Goal: Information Seeking & Learning: Find specific fact

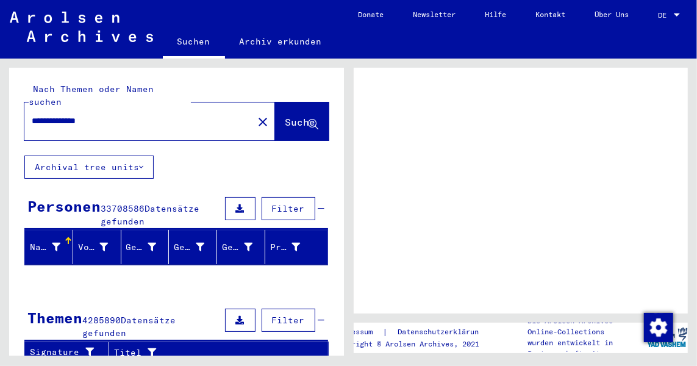
scroll to position [259, 0]
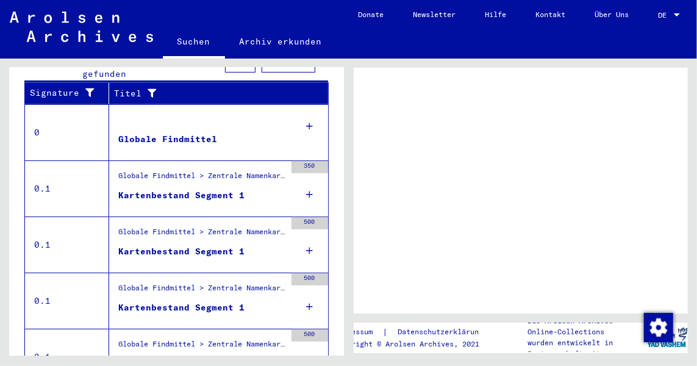
click at [675, 14] on div at bounding box center [677, 14] width 6 height 3
click at [675, 16] on div at bounding box center [677, 15] width 11 height 9
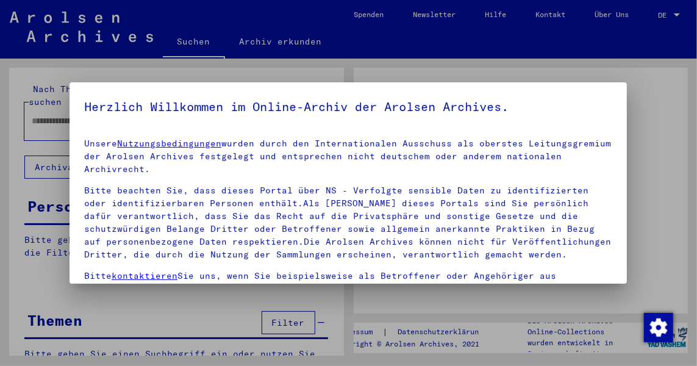
click at [209, 179] on div "Unsere Nutzungsbedingungen wurden durch den Internationalen Ausschuss als obers…" at bounding box center [348, 250] width 528 height 226
type input "**********"
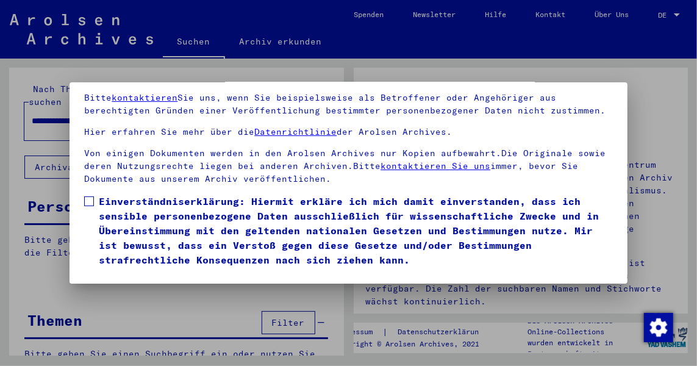
scroll to position [107, 0]
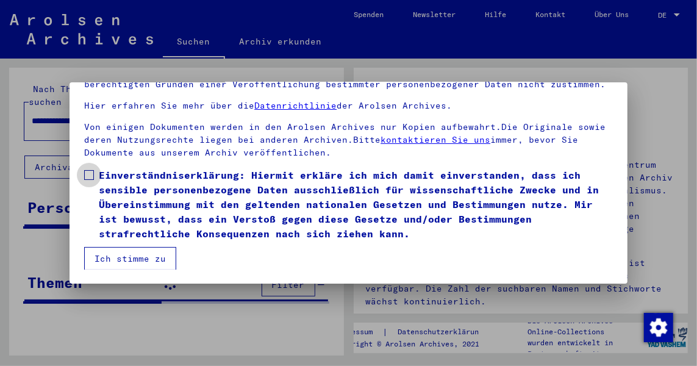
click at [87, 174] on span at bounding box center [89, 175] width 10 height 10
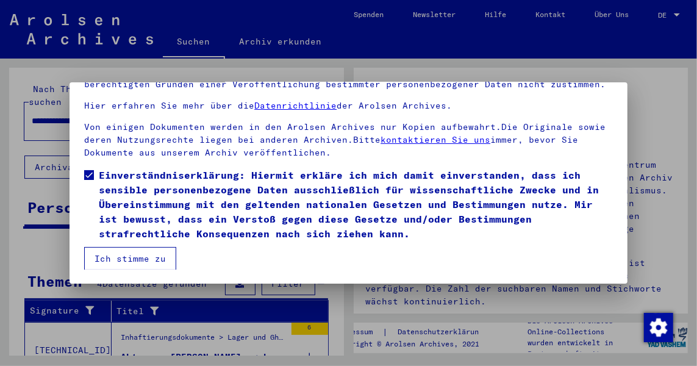
click at [106, 253] on button "Ich stimme zu" at bounding box center [130, 258] width 92 height 23
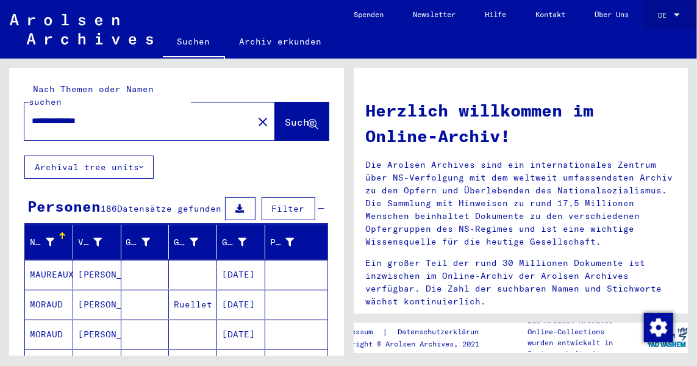
click at [663, 16] on span "DE" at bounding box center [664, 15] width 13 height 9
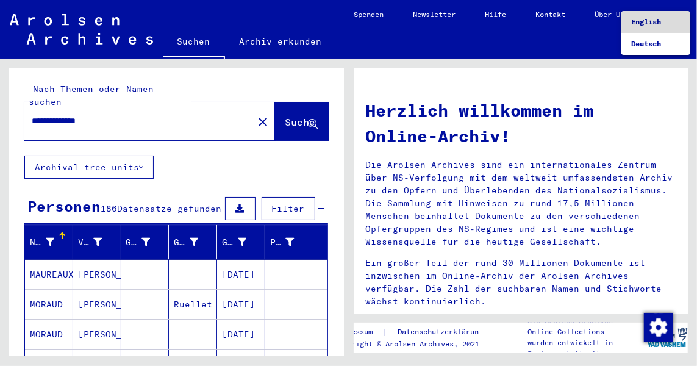
click at [661, 21] on span "English" at bounding box center [646, 21] width 30 height 9
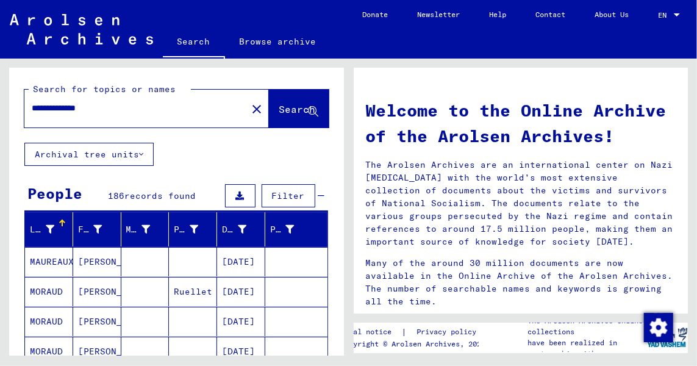
scroll to position [259, 0]
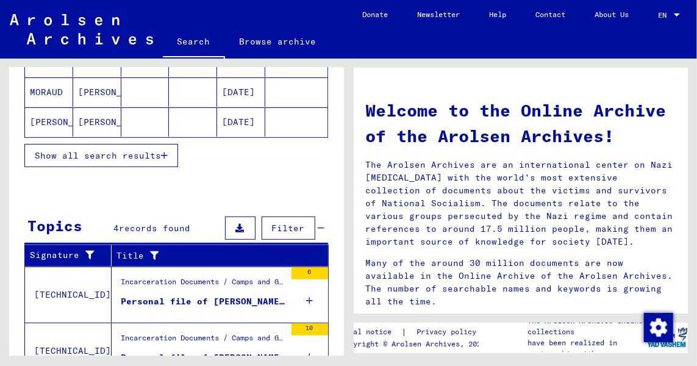
click at [241, 121] on mat-cell "[DATE]" at bounding box center [241, 121] width 48 height 29
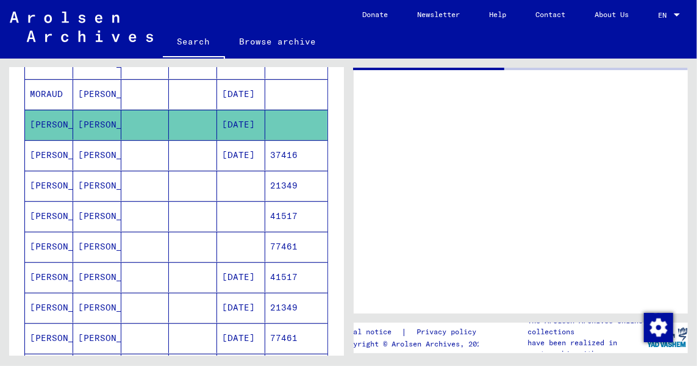
scroll to position [260, 0]
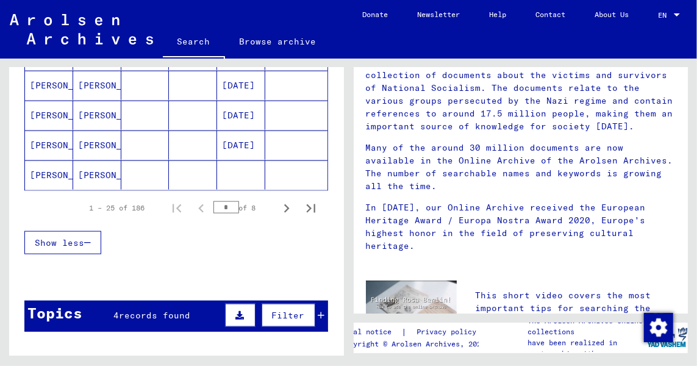
scroll to position [780, 0]
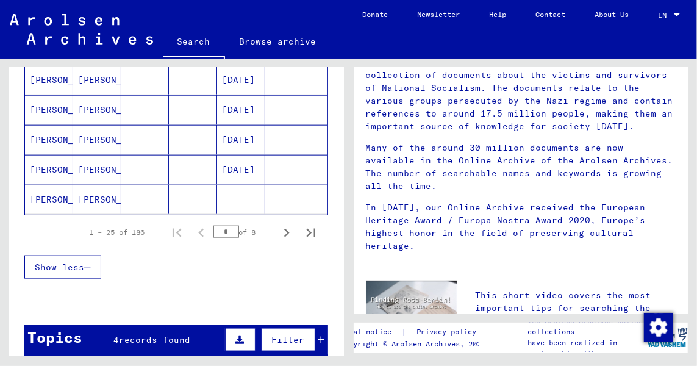
click at [237, 105] on mat-cell "[DATE]" at bounding box center [241, 109] width 48 height 29
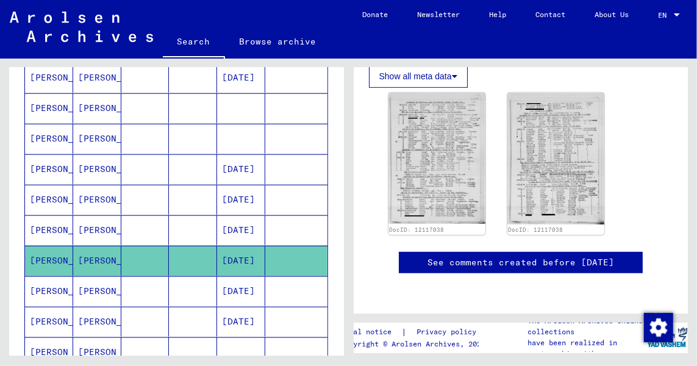
scroll to position [594, 0]
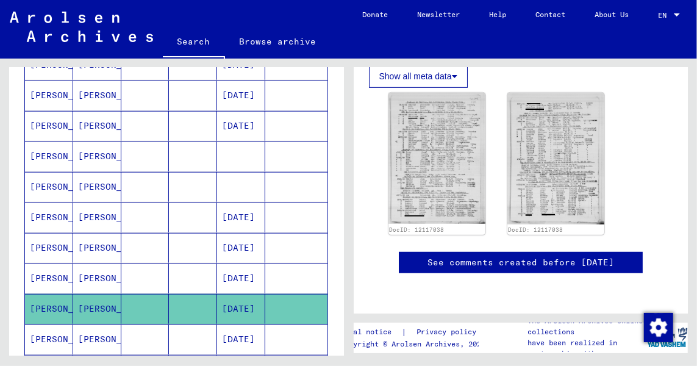
click at [240, 243] on mat-cell "[DATE]" at bounding box center [241, 248] width 48 height 30
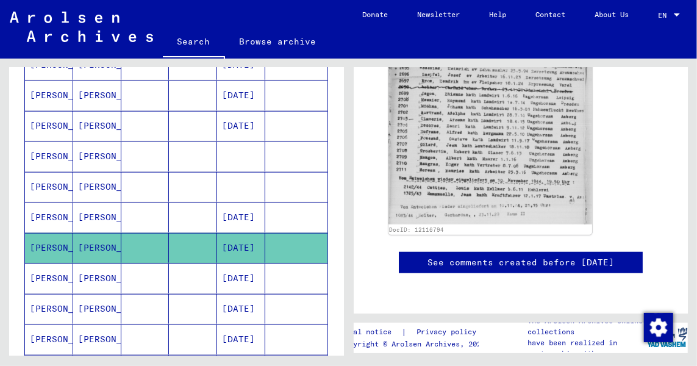
scroll to position [538, 0]
click at [244, 118] on mat-cell "[DATE]" at bounding box center [241, 126] width 48 height 30
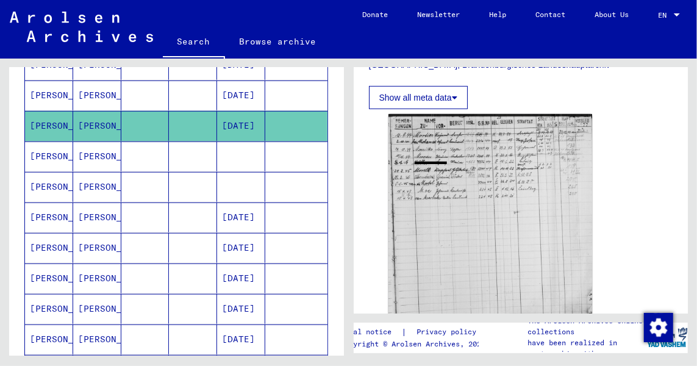
scroll to position [367, 0]
